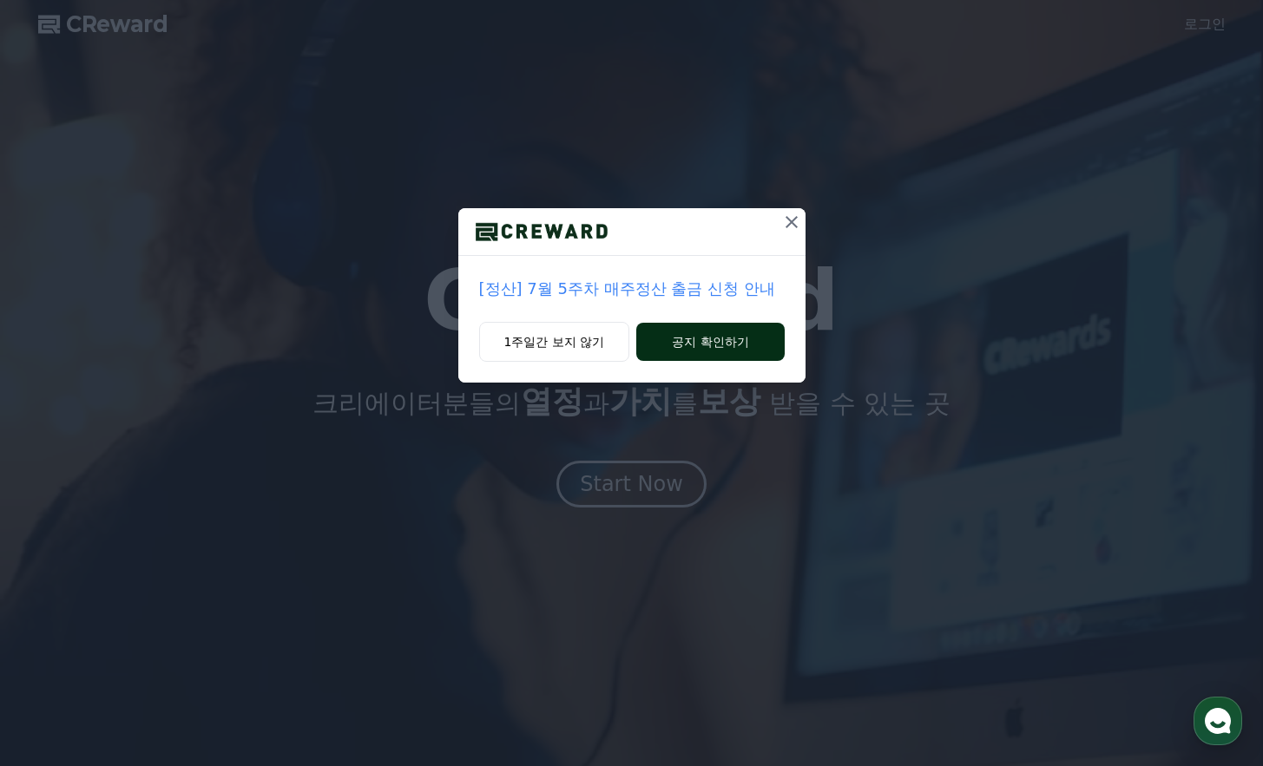
click at [737, 341] on button "공지 확인하기" at bounding box center [710, 342] width 148 height 38
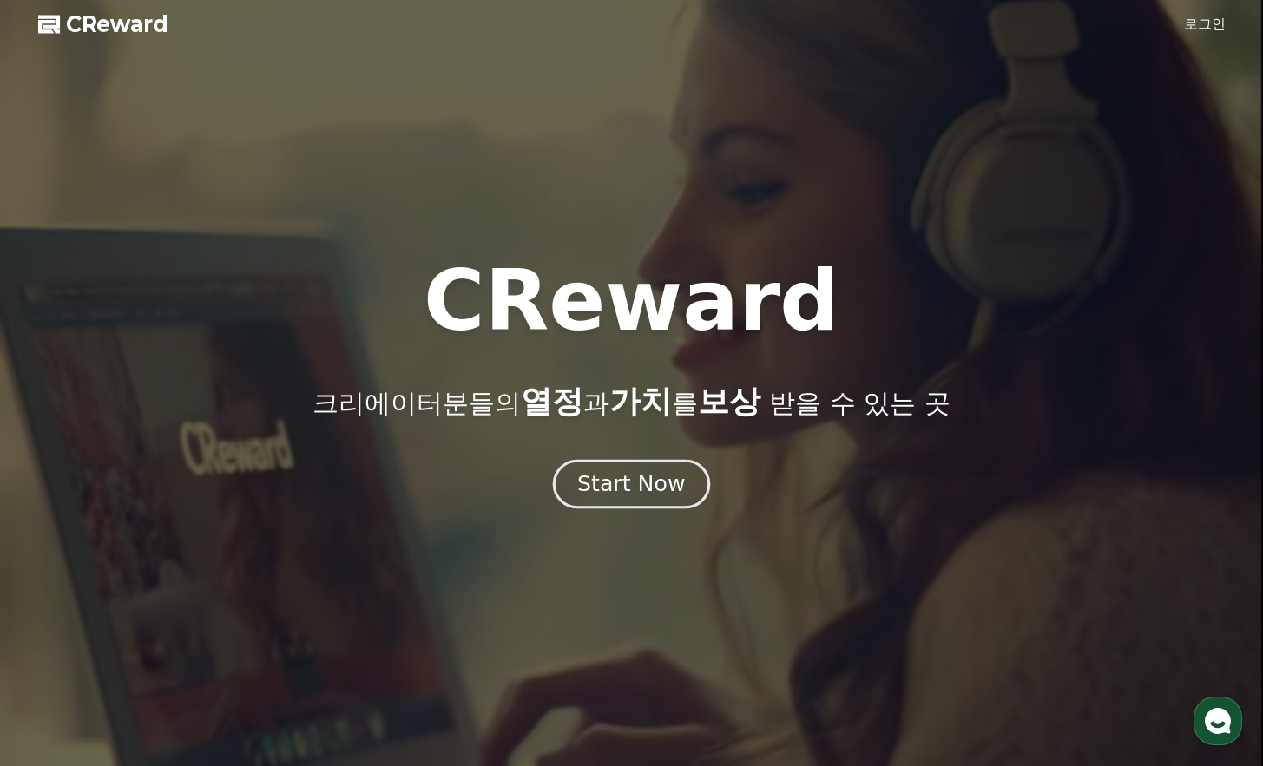
click at [638, 497] on div "Start Now" at bounding box center [631, 485] width 108 height 30
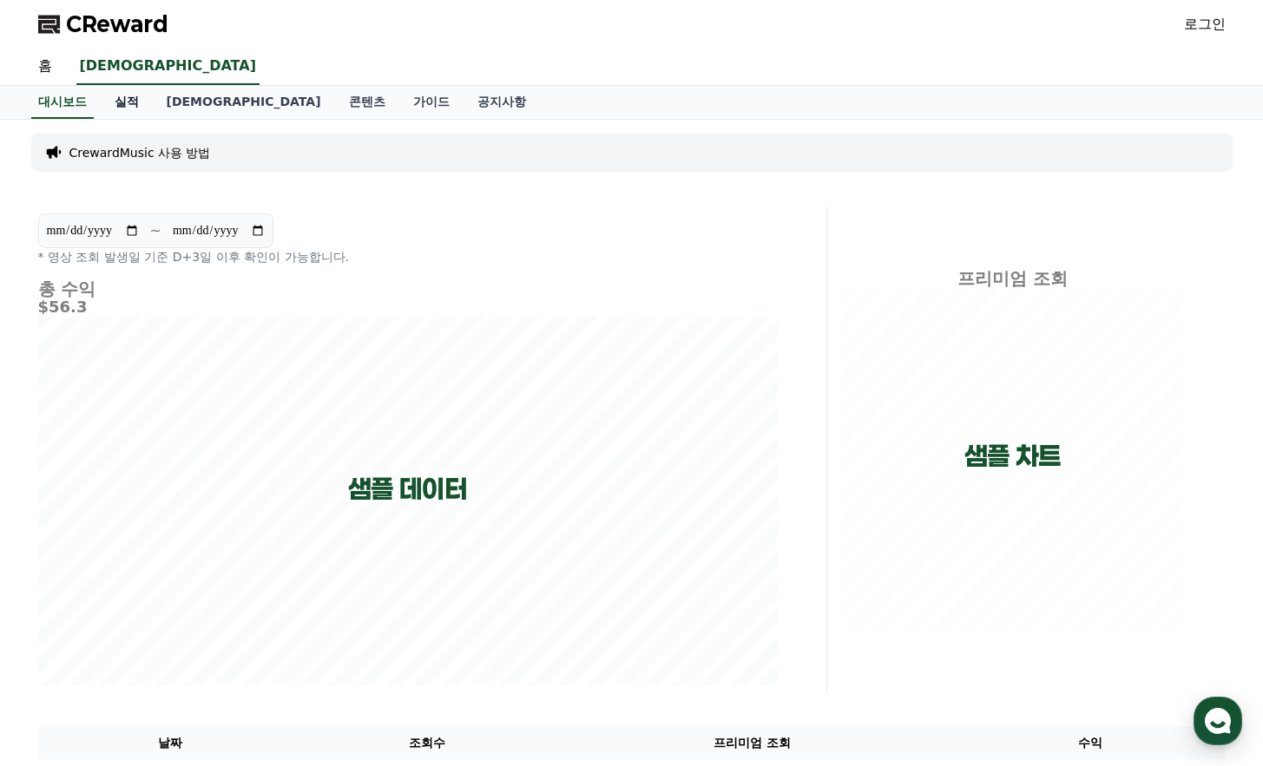
click at [139, 104] on link "실적" at bounding box center [127, 102] width 52 height 33
click at [179, 102] on link "[DEMOGRAPHIC_DATA]" at bounding box center [244, 102] width 182 height 33
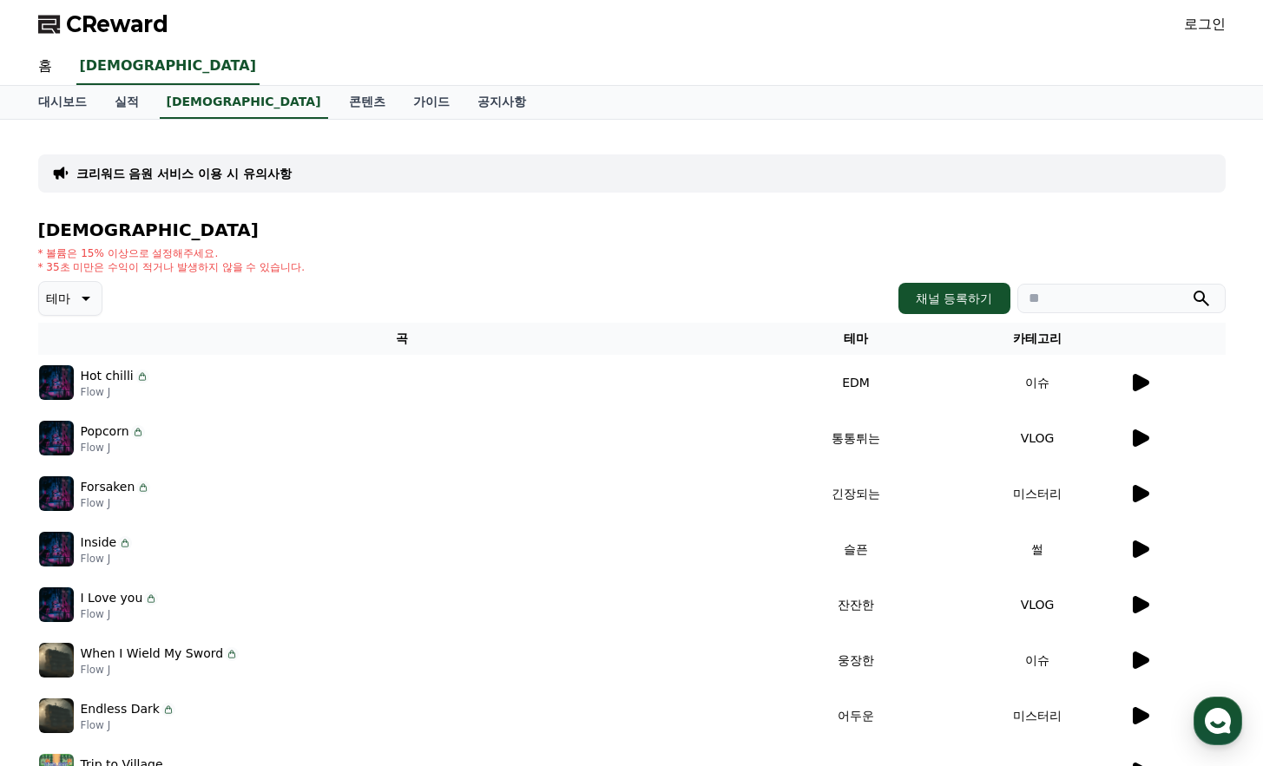
click at [1121, 385] on td "이슈" at bounding box center [1037, 383] width 181 height 56
click at [1155, 378] on div at bounding box center [1176, 382] width 95 height 21
click at [1141, 381] on icon at bounding box center [1141, 382] width 16 height 17
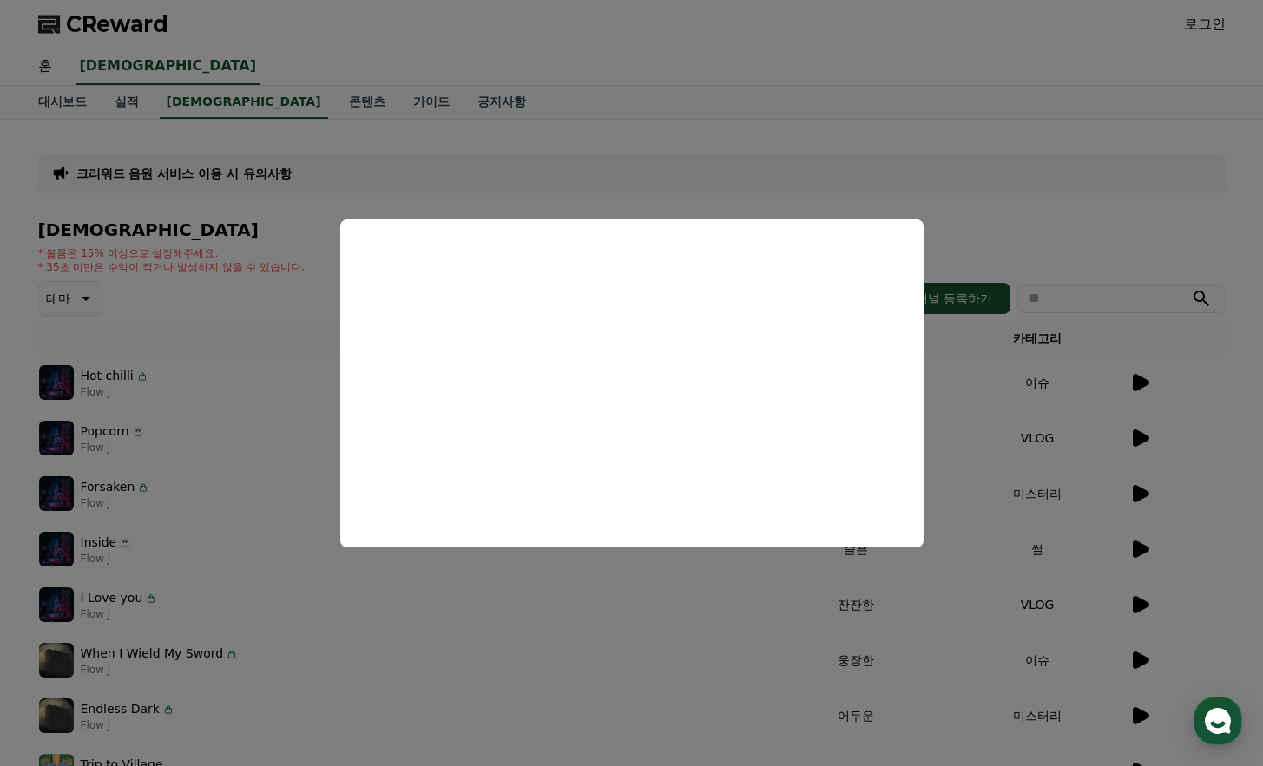
click at [1169, 437] on button "close modal" at bounding box center [631, 383] width 1263 height 766
click at [1141, 436] on icon at bounding box center [1141, 438] width 16 height 17
click at [1140, 488] on button "close modal" at bounding box center [631, 383] width 1263 height 766
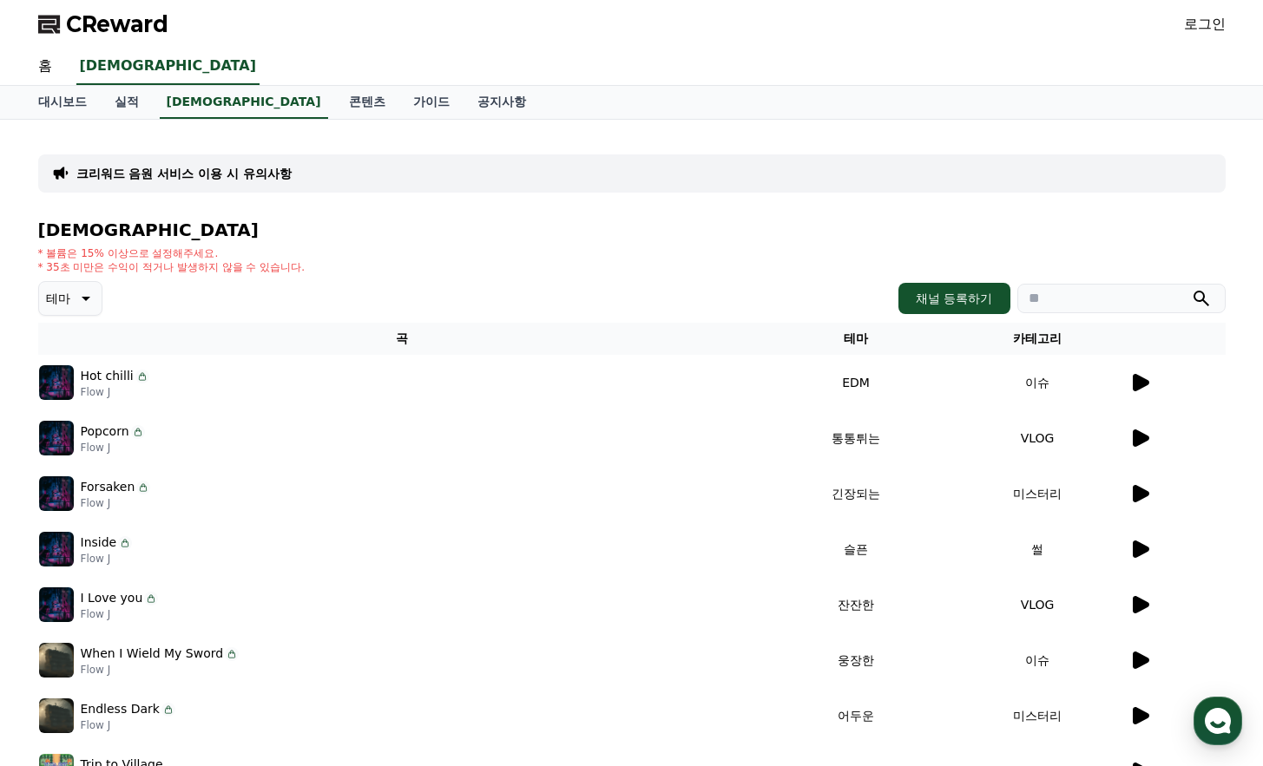
click at [1140, 488] on icon at bounding box center [1141, 493] width 16 height 17
